Goal: Task Accomplishment & Management: Manage account settings

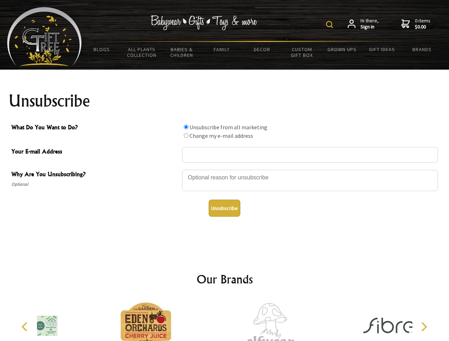
click at [331, 25] on img at bounding box center [329, 24] width 7 height 7
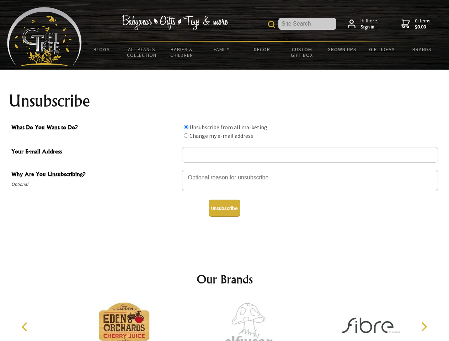
click at [225, 170] on div at bounding box center [310, 181] width 256 height 25
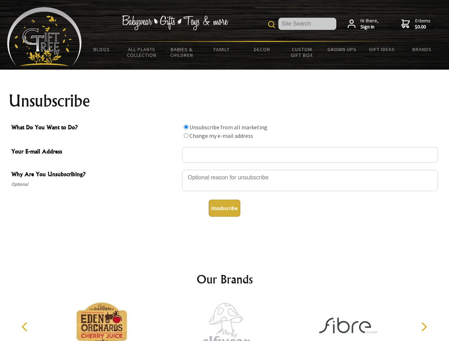
click at [186, 127] on input "What Do You Want to Do?" at bounding box center [186, 127] width 5 height 5
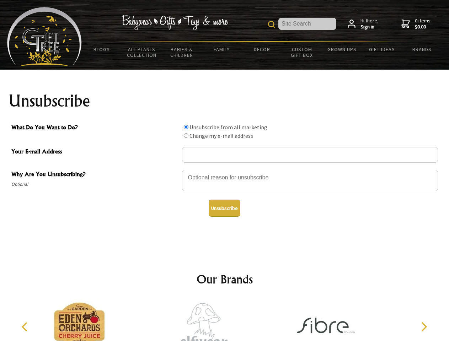
click at [186, 135] on input "What Do You Want to Do?" at bounding box center [186, 135] width 5 height 5
radio input "true"
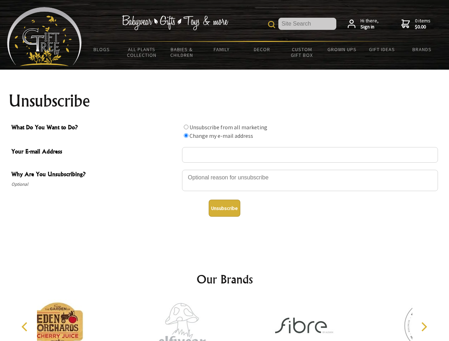
click at [224, 208] on button "Unsubscribe" at bounding box center [225, 208] width 32 height 17
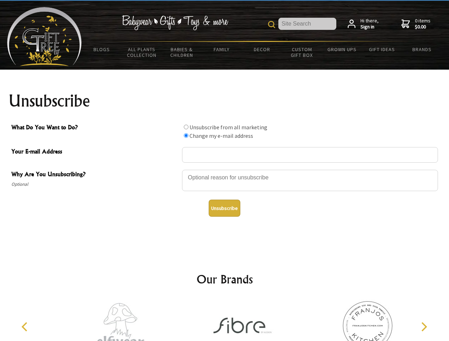
click at [225, 320] on img at bounding box center [243, 325] width 71 height 53
click at [26, 327] on icon "Previous" at bounding box center [25, 327] width 9 height 9
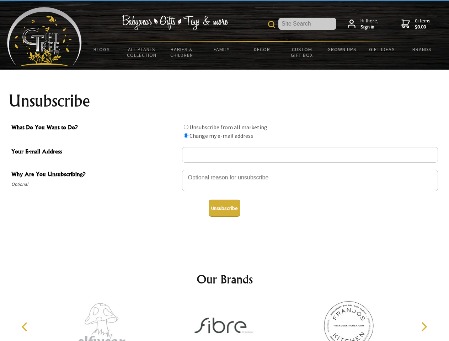
click at [424, 327] on icon "Next" at bounding box center [423, 327] width 9 height 9
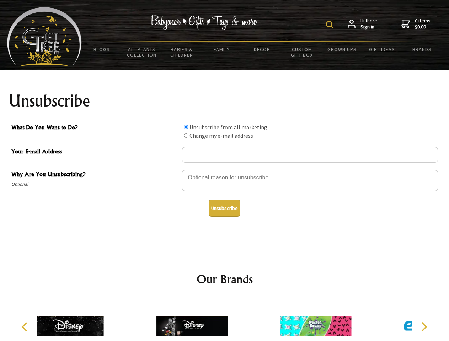
click at [331, 25] on img at bounding box center [329, 24] width 7 height 7
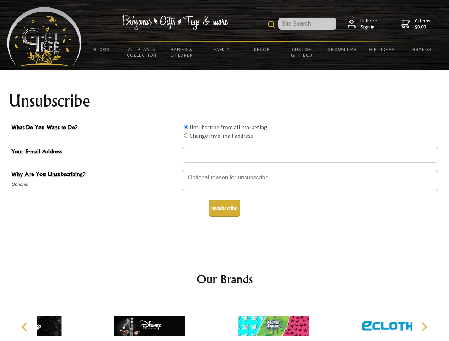
click at [225, 170] on div at bounding box center [310, 181] width 256 height 25
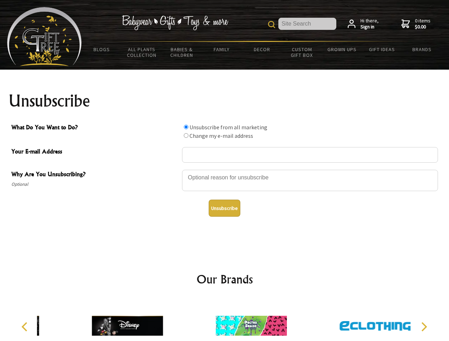
click at [186, 127] on input "What Do You Want to Do?" at bounding box center [186, 127] width 5 height 5
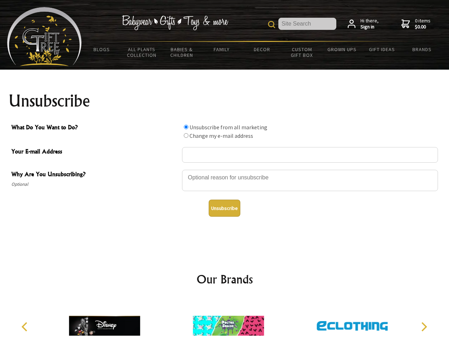
click at [186, 135] on input "What Do You Want to Do?" at bounding box center [186, 135] width 5 height 5
radio input "true"
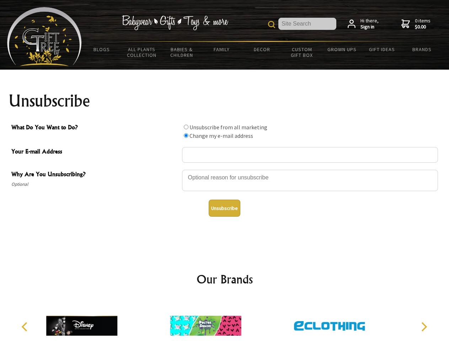
click at [224, 208] on button "Unsubscribe" at bounding box center [225, 208] width 32 height 17
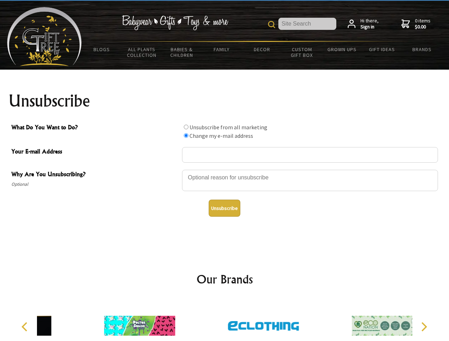
click at [225, 320] on div at bounding box center [264, 326] width 124 height 55
click at [26, 327] on icon "Previous" at bounding box center [25, 327] width 9 height 9
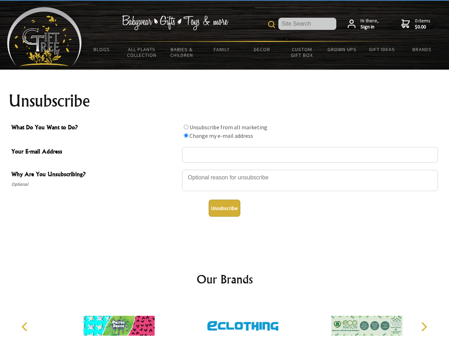
click at [424, 327] on icon "Next" at bounding box center [423, 327] width 9 height 9
